Goal: Task Accomplishment & Management: Manage account settings

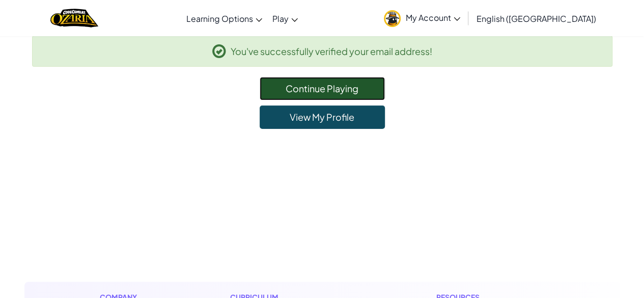
click at [333, 94] on link "Continue Playing" at bounding box center [322, 88] width 125 height 23
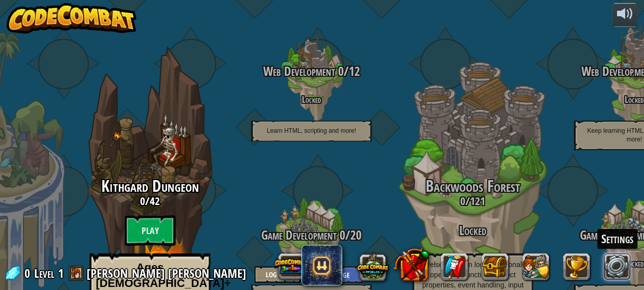
click at [623, 280] on link at bounding box center [617, 267] width 27 height 27
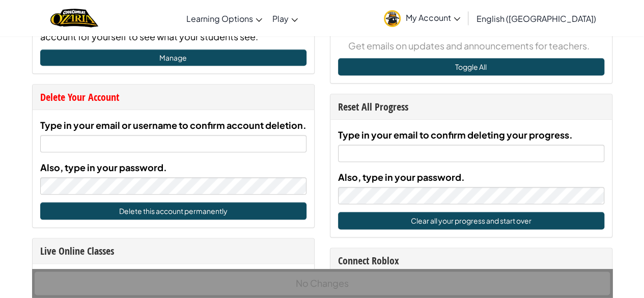
scroll to position [499, 0]
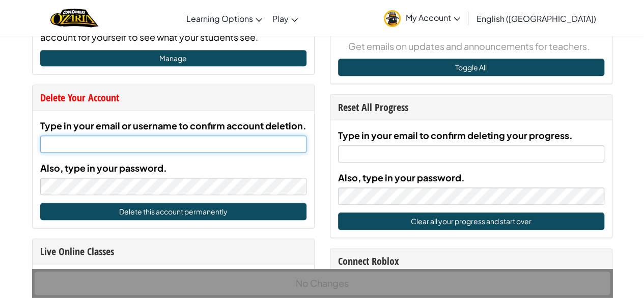
click at [121, 144] on input "Type in your email or username to confirm account deletion." at bounding box center [173, 143] width 266 height 17
paste input "[EMAIL_ADDRESS][DOMAIN_NAME]"
type input "[EMAIL_ADDRESS][DOMAIN_NAME]"
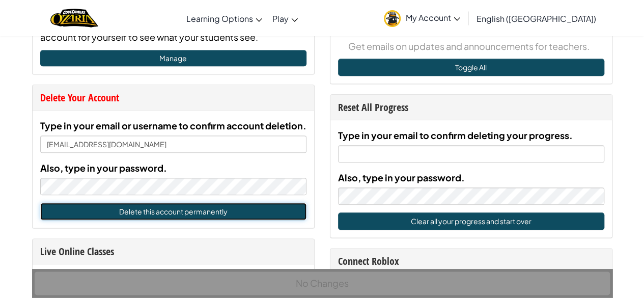
click at [155, 209] on button "Delete this account permanently" at bounding box center [173, 211] width 266 height 17
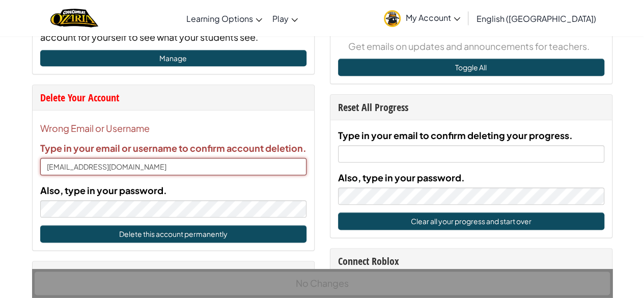
click at [153, 169] on input "[EMAIL_ADDRESS][DOMAIN_NAME]" at bounding box center [173, 166] width 266 height 17
click at [176, 229] on button "Delete this account permanently" at bounding box center [173, 233] width 266 height 17
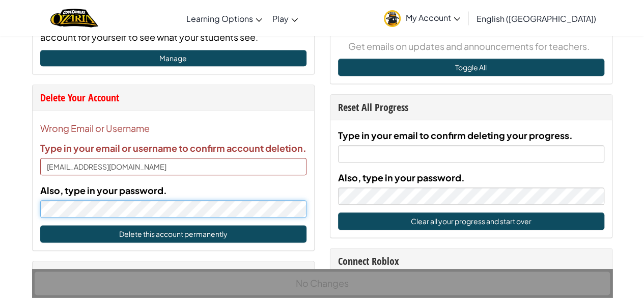
click at [3, 202] on div "Account Account Settings Me Username [PERSON_NAME] [PERSON_NAME] Email [EMAIL_A…" at bounding box center [322, 243] width 644 height 1415
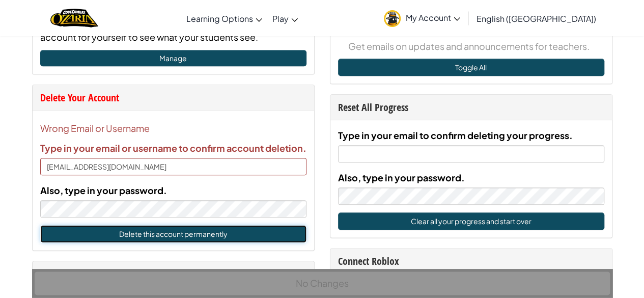
click at [123, 234] on button "Delete this account permanently" at bounding box center [173, 233] width 266 height 17
click at [162, 232] on button "Delete this account permanently" at bounding box center [173, 233] width 266 height 17
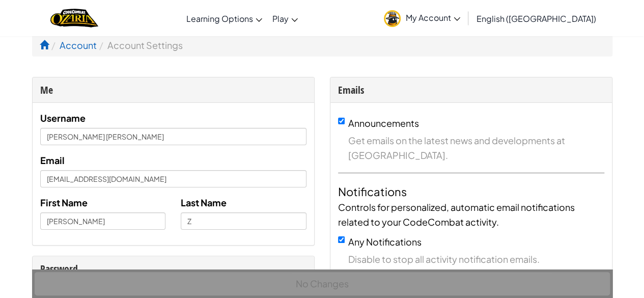
scroll to position [0, 0]
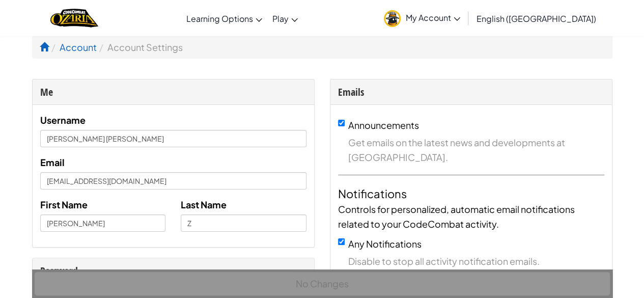
click at [460, 18] on icon at bounding box center [457, 19] width 6 height 4
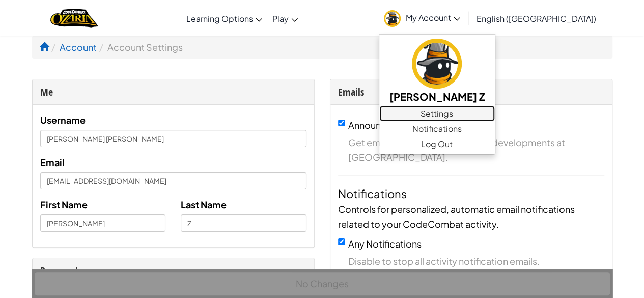
click at [495, 114] on link "Settings" at bounding box center [437, 113] width 116 height 15
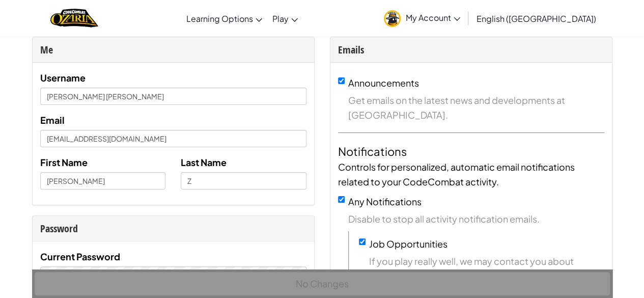
scroll to position [54, 0]
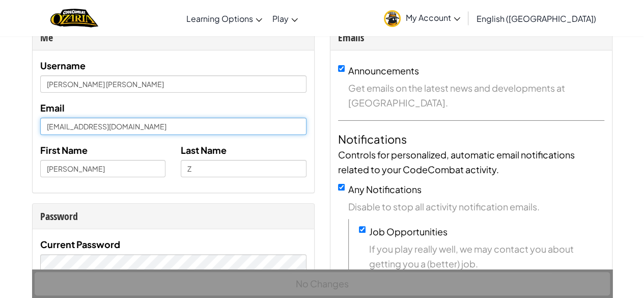
drag, startPoint x: 150, startPoint y: 125, endPoint x: 0, endPoint y: 130, distance: 149.8
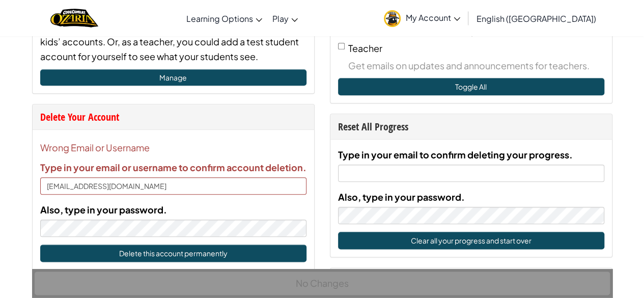
scroll to position [478, 0]
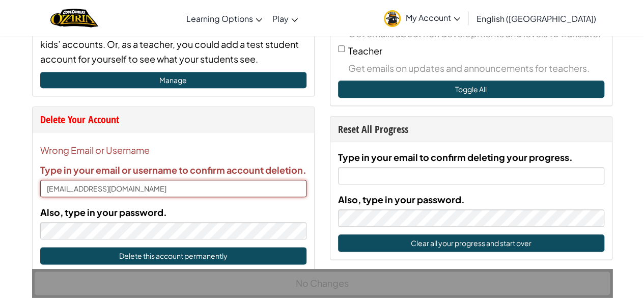
drag, startPoint x: 149, startPoint y: 187, endPoint x: 1, endPoint y: 189, distance: 147.6
click at [1, 189] on div "Account Account Settings Me Username [PERSON_NAME] [PERSON_NAME] Email [EMAIL_A…" at bounding box center [322, 265] width 644 height 1415
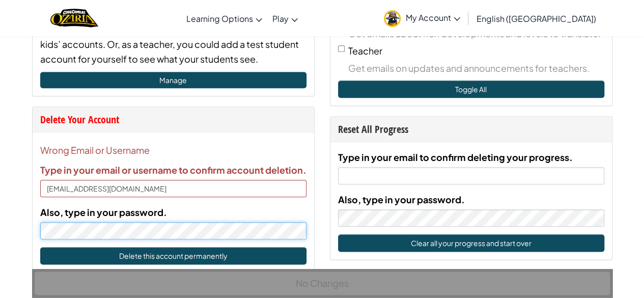
click at [1, 214] on div "Account Account Settings Me Username [PERSON_NAME] [PERSON_NAME] Email [EMAIL_A…" at bounding box center [322, 265] width 644 height 1415
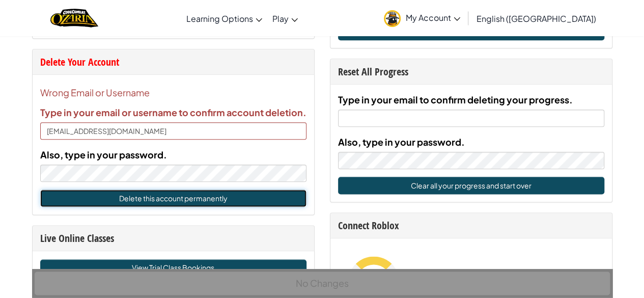
click at [148, 196] on button "Delete this account permanently" at bounding box center [173, 197] width 266 height 17
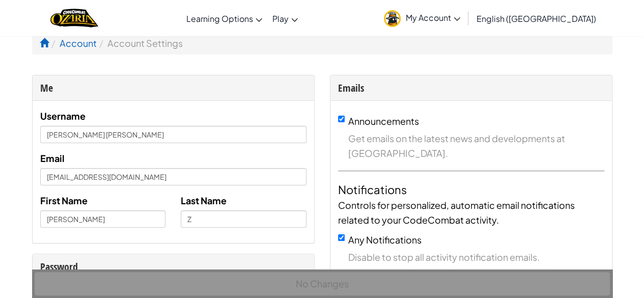
scroll to position [0, 0]
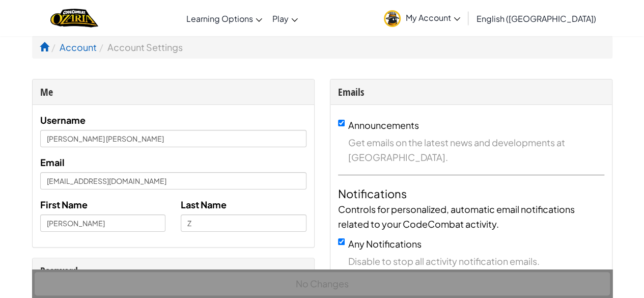
click at [460, 19] on span "My Account" at bounding box center [433, 17] width 54 height 11
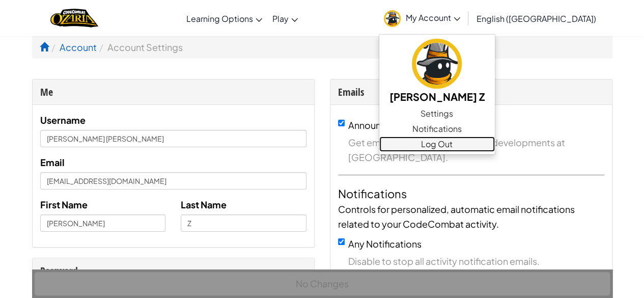
click at [495, 141] on link "Log Out" at bounding box center [437, 143] width 116 height 15
